Goal: Transaction & Acquisition: Book appointment/travel/reservation

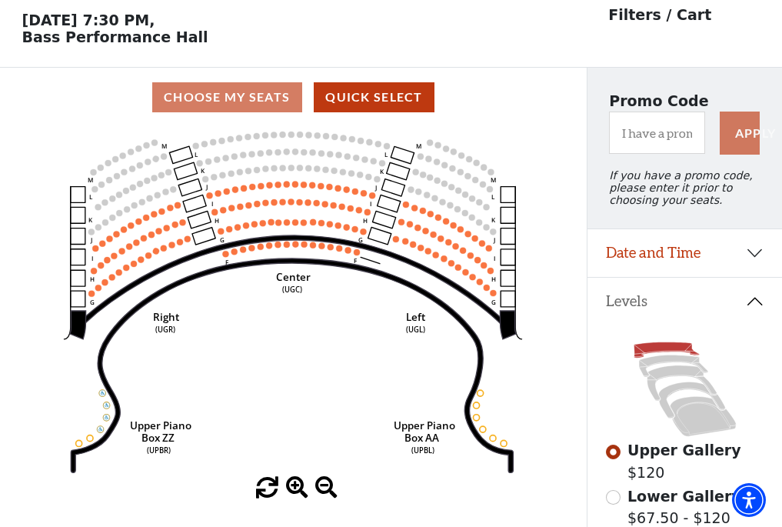
scroll to position [72, 0]
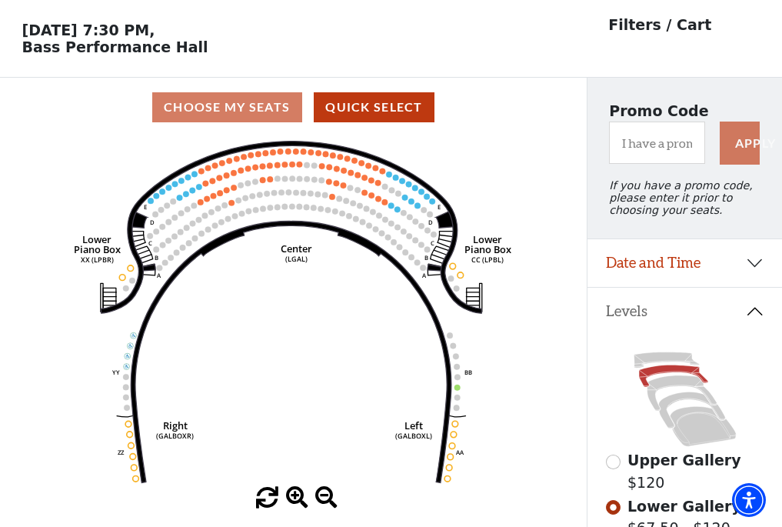
scroll to position [72, 0]
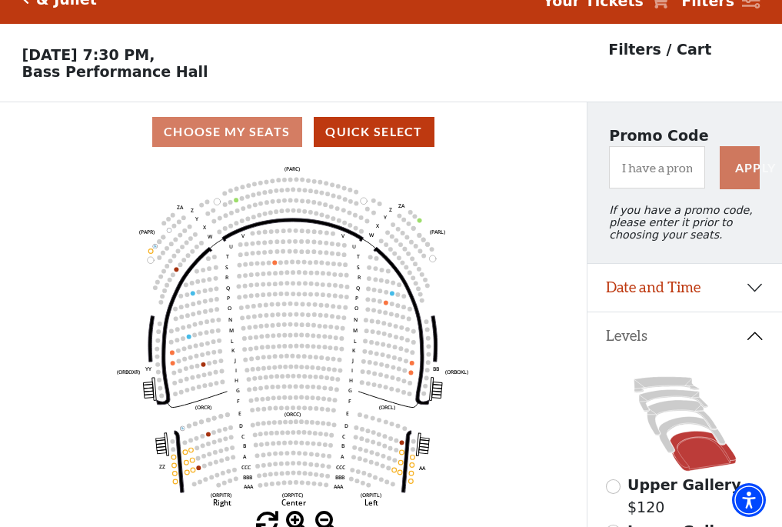
scroll to position [72, 0]
